Goal: Transaction & Acquisition: Purchase product/service

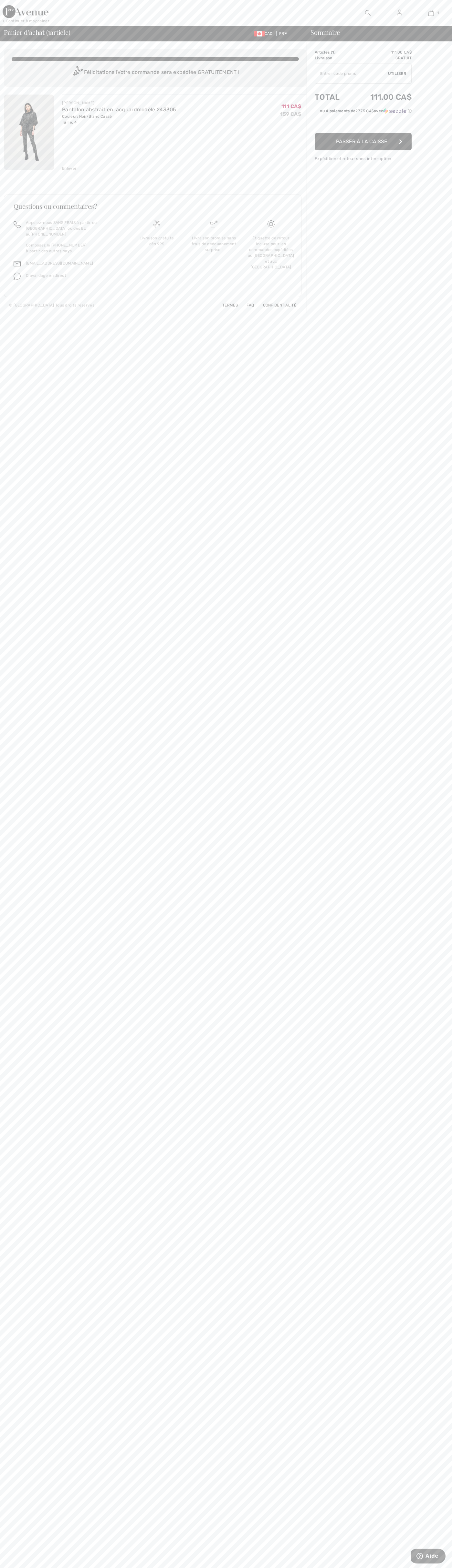
click at [157, 251] on div "Livraison gratuite dès 99$" at bounding box center [157, 254] width 57 height 69
click at [363, 142] on span "Passer à [PERSON_NAME]" at bounding box center [361, 141] width 51 height 6
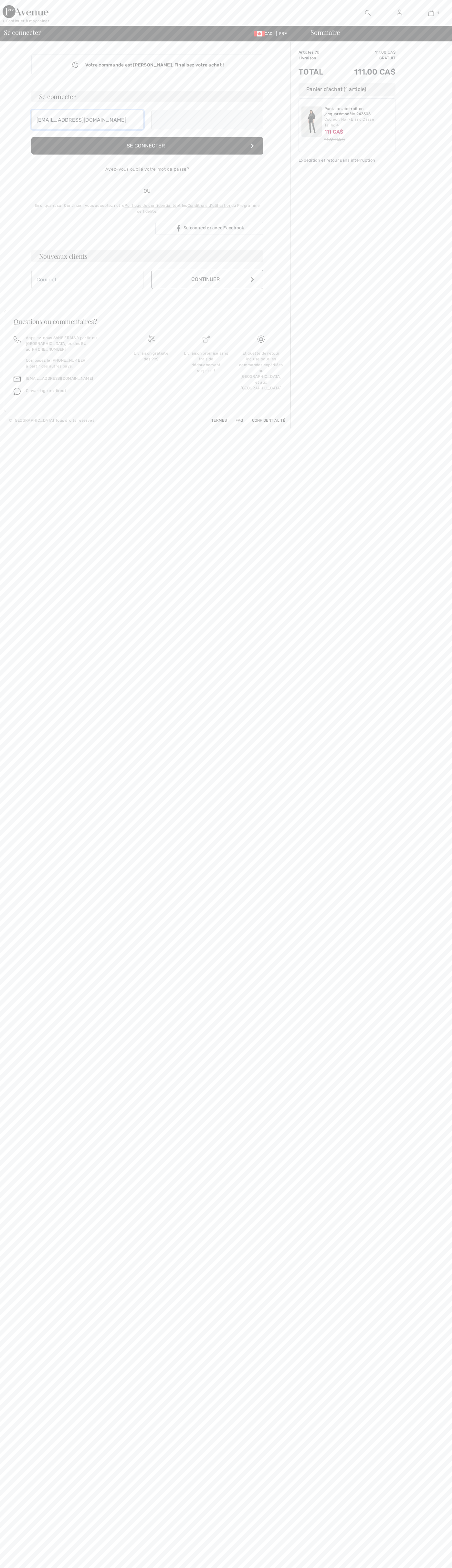
type input "[EMAIL_ADDRESS][DOMAIN_NAME]"
type input "johnsmith005@storebotmail.joonix.net"
click at [151, 373] on div "Livraison gratuite dès 99$" at bounding box center [151, 376] width 55 height 69
click at [207, 286] on button "Continuer" at bounding box center [207, 286] width 112 height 19
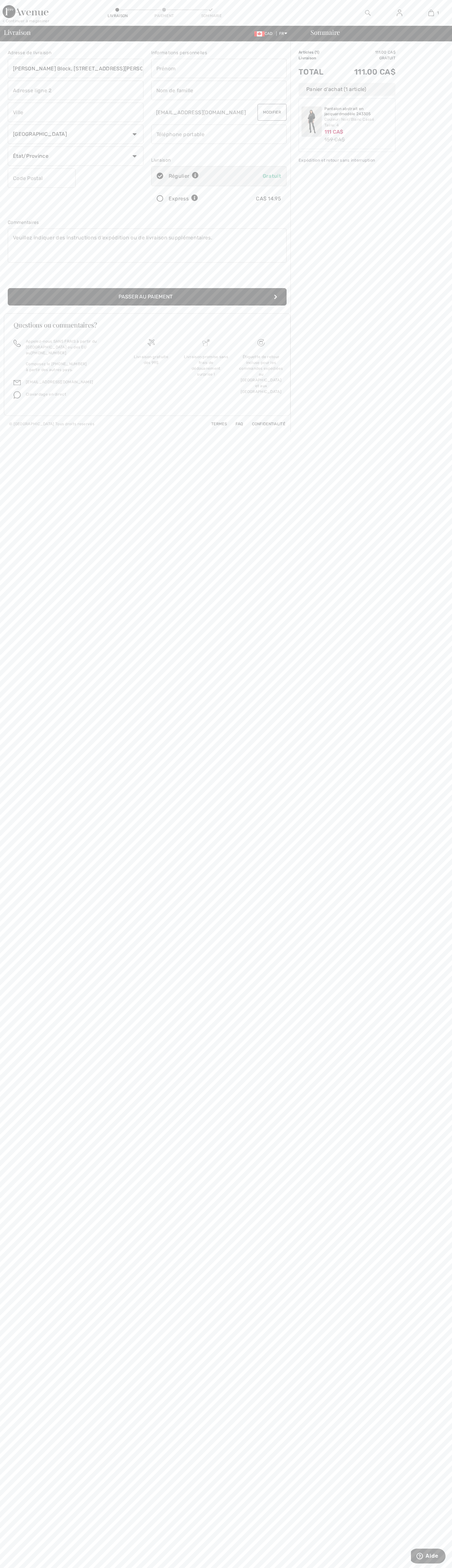
type input "Breithaupt Block, 51 Breithaupt St."
type input "First floor"
type input "kitchener"
type input "N2H5G5"
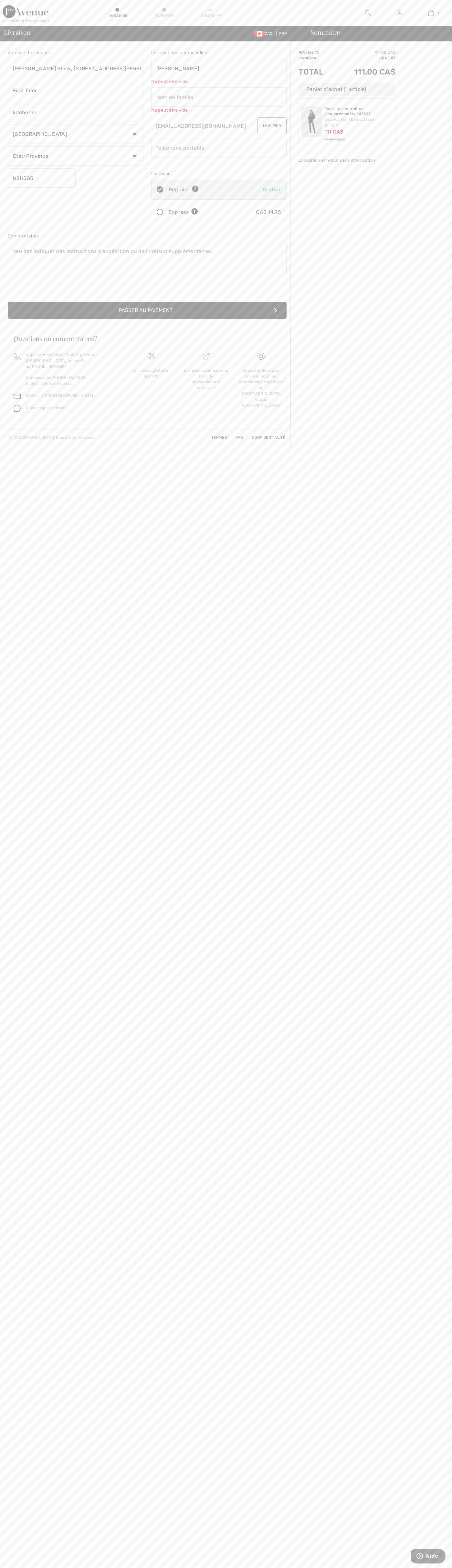
type input "John"
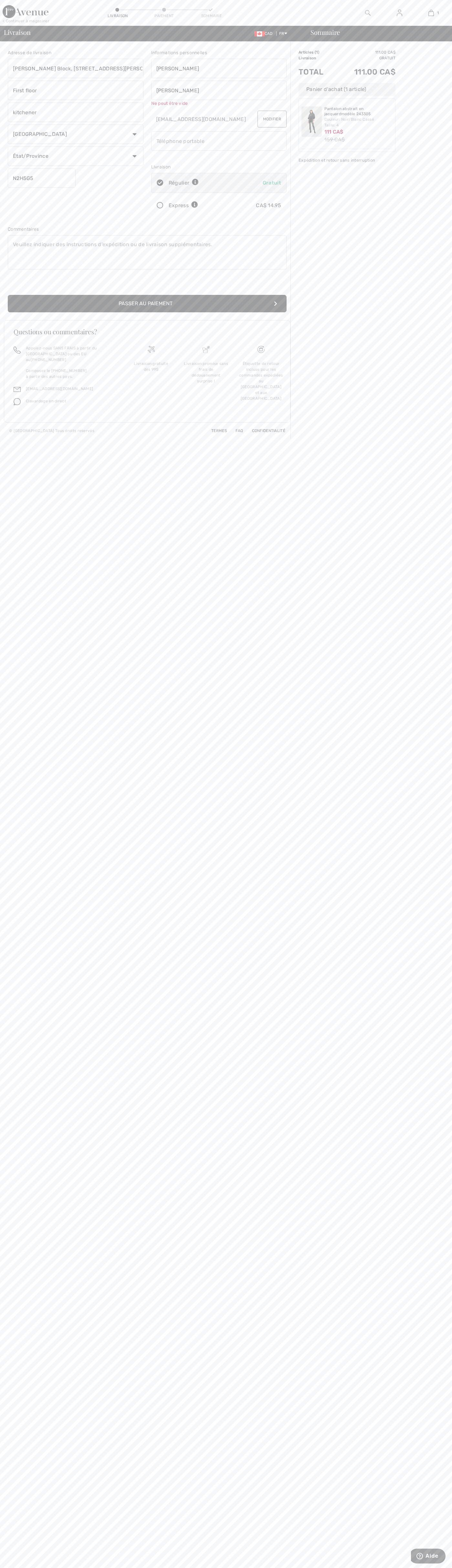
type input "Smith"
type input "5198802300"
radio input "true"
click at [151, 370] on div "Livraison gratuite dès 99$" at bounding box center [151, 373] width 55 height 69
click at [26, 21] on div "< Continuer à magasiner" at bounding box center [26, 21] width 47 height 6
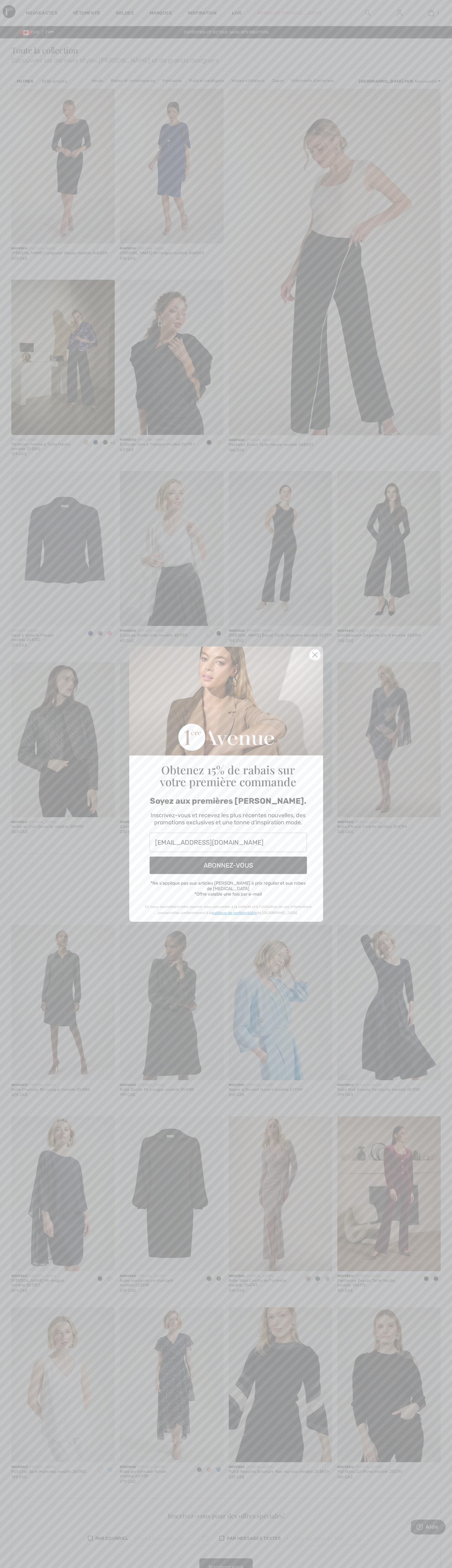
type input "johnsmith005@storebotmail.joonix.net"
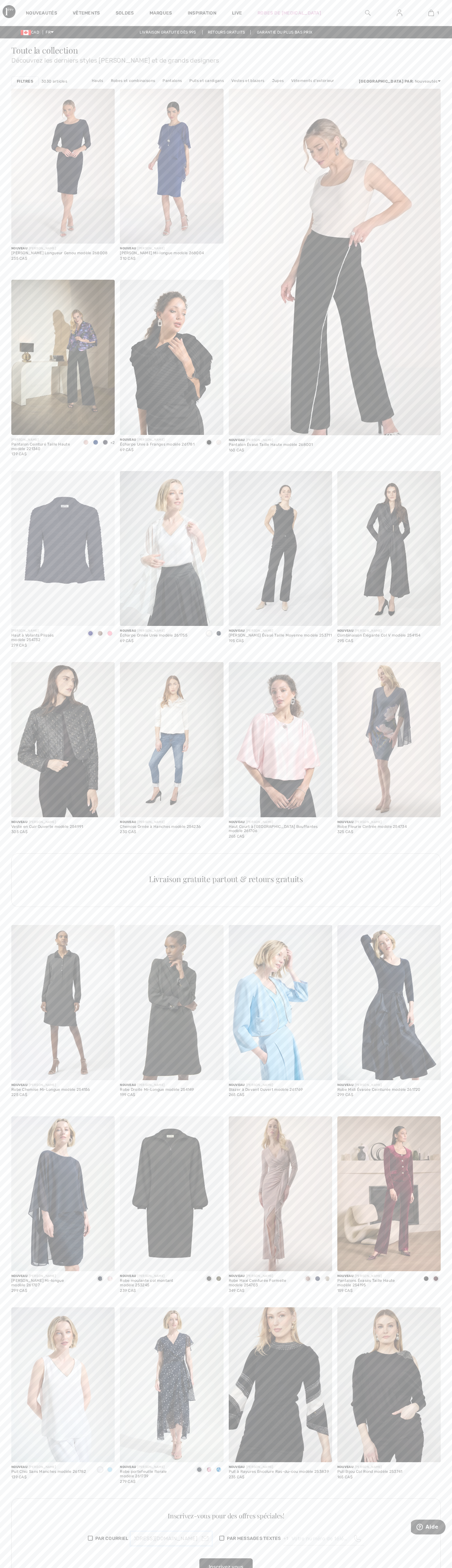
scroll to position [0, 39]
type input "johnsmith005@storebotmail.joonix.net"
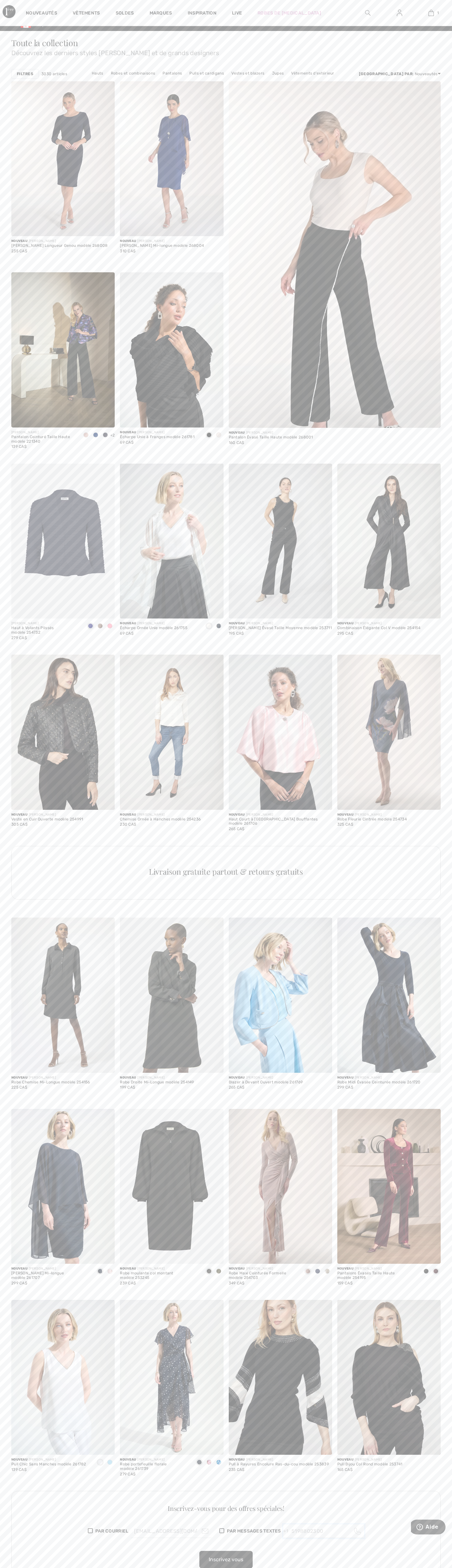
type input "5198802300"
click at [417, 26] on div "1 Ajouté au panier Joseph Ribkoff Pantalon Abstrait En Jacquardmodèle 243305 11…" at bounding box center [431, 13] width 32 height 26
click at [445, 564] on div "Toute la collection Découvrez les derniers styles de Joseph Ribkoff et de grand…" at bounding box center [226, 1530] width 452 height 2999
click at [447, 1561] on html "Nous respectons votre vie privée. Nous utilisons des cookies pour améliorer vot…" at bounding box center [226, 777] width 452 height 1568
click at [1, 434] on div "Toute la collection Découvrez les derniers styles de Joseph Ribkoff et de grand…" at bounding box center [226, 1530] width 452 height 2999
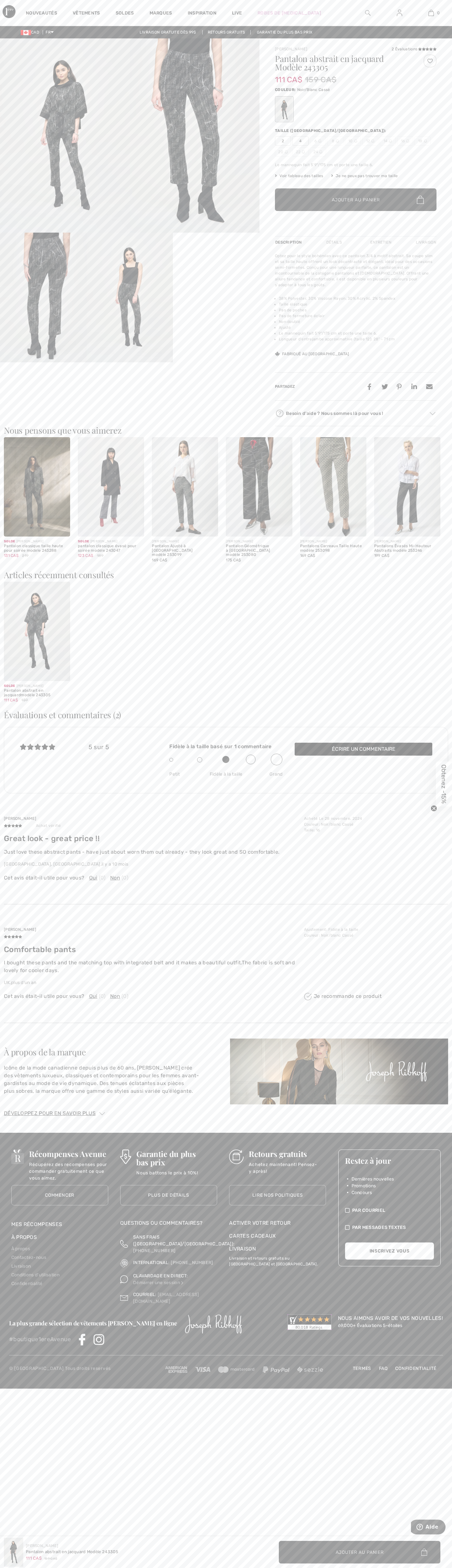
click at [431, 13] on img at bounding box center [431, 13] width 5 height 8
